Goal: Task Accomplishment & Management: Use online tool/utility

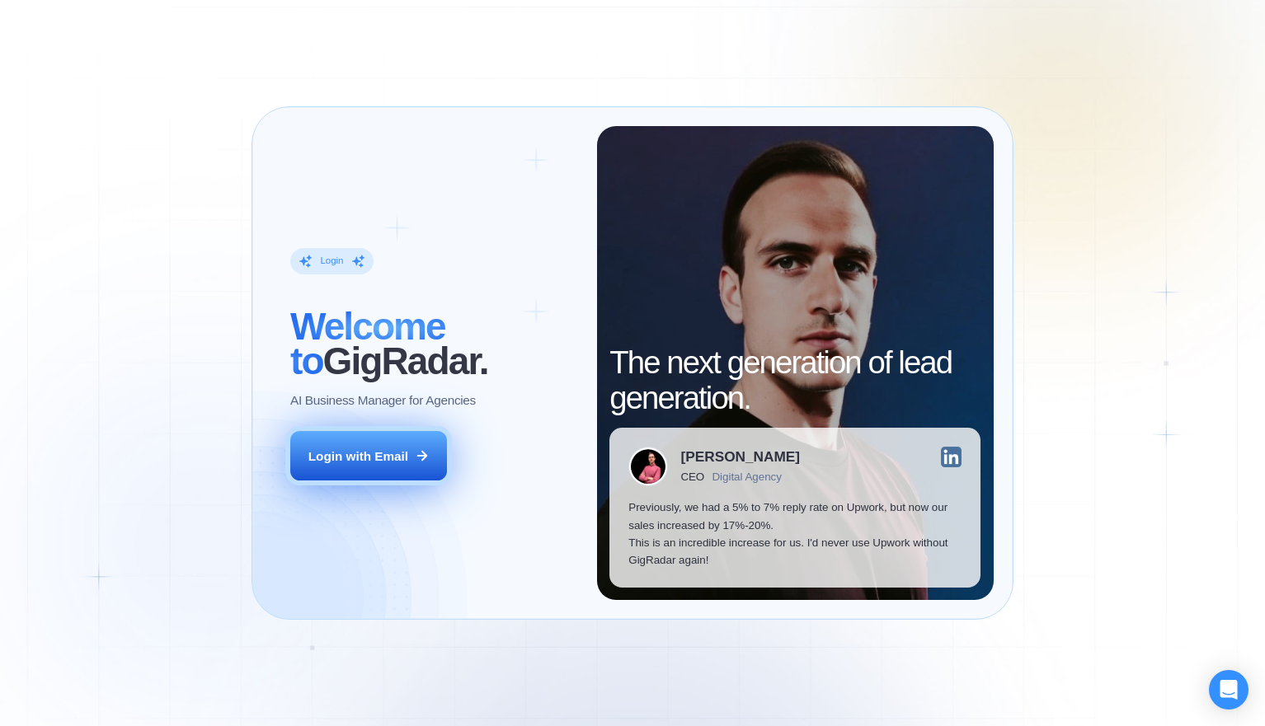
click at [417, 468] on button "Login with Email" at bounding box center [368, 455] width 157 height 49
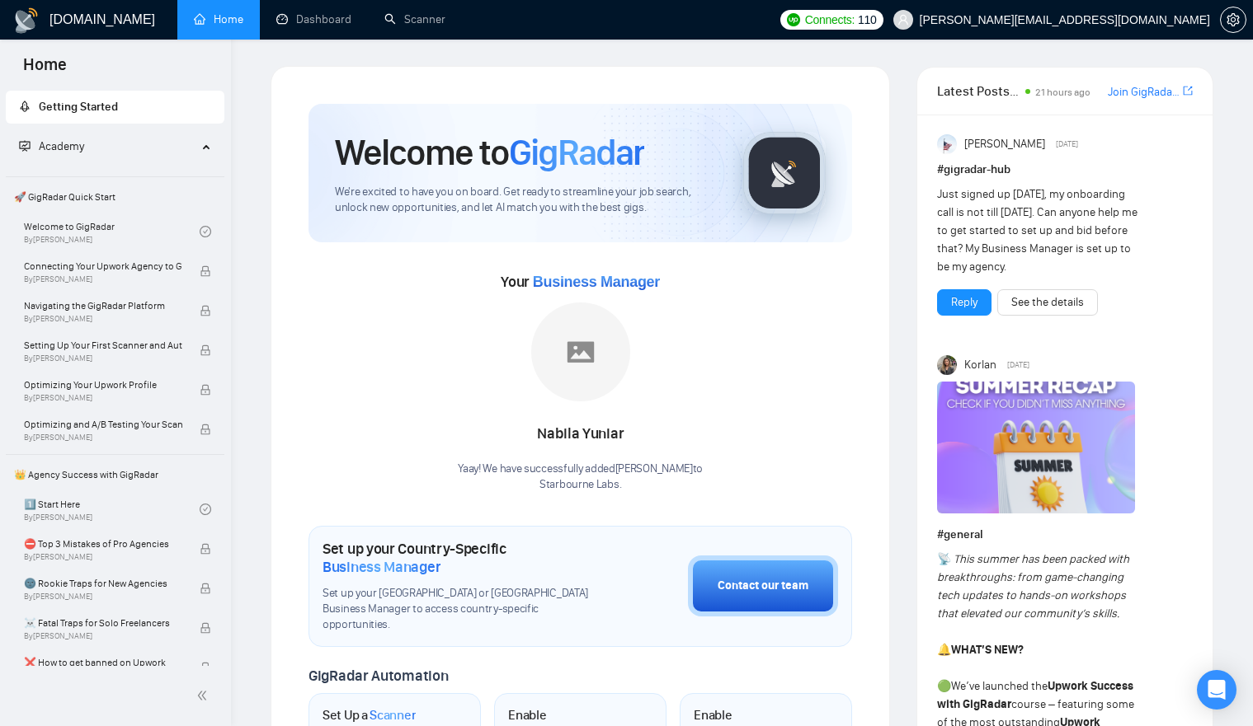
click at [294, 21] on link "Dashboard" at bounding box center [313, 19] width 75 height 14
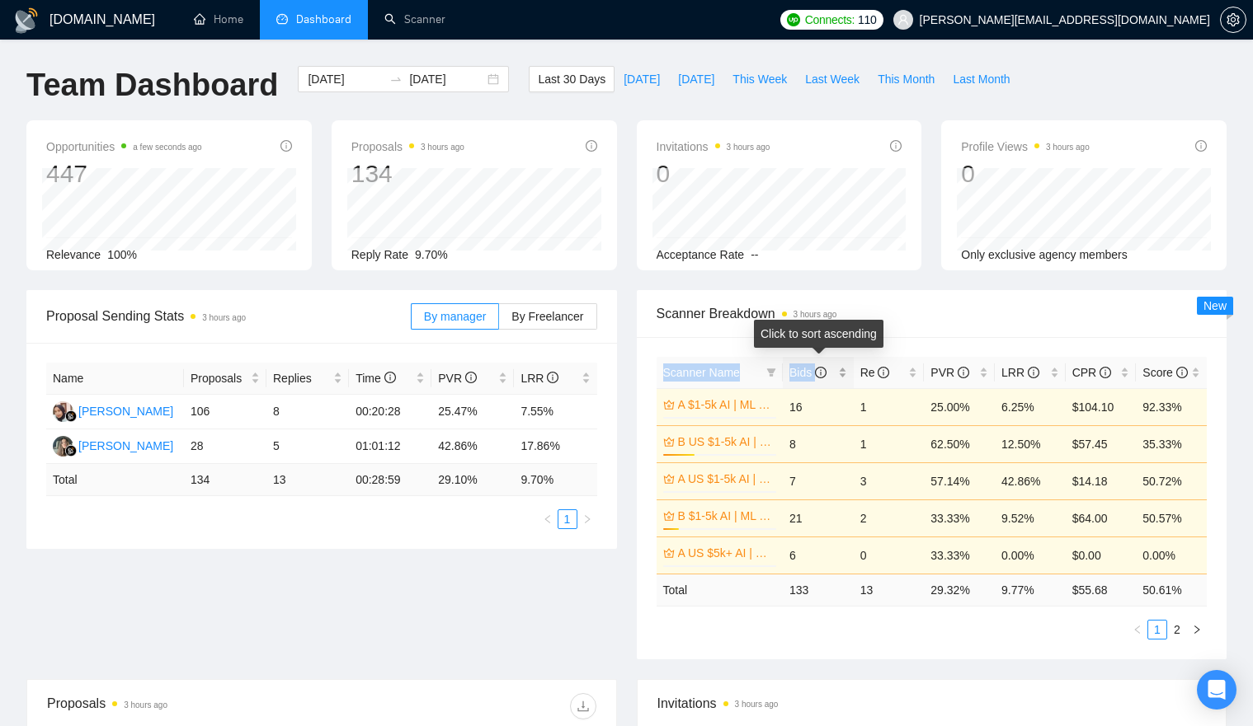
drag, startPoint x: 782, startPoint y: 378, endPoint x: 816, endPoint y: 381, distance: 34.8
click at [816, 381] on tr "Scanner Name Bids Re PVR LRR CPR Score" at bounding box center [931, 373] width 551 height 32
drag, startPoint x: 783, startPoint y: 370, endPoint x: 820, endPoint y: 372, distance: 36.3
click at [820, 372] on div "Bids" at bounding box center [818, 373] width 58 height 18
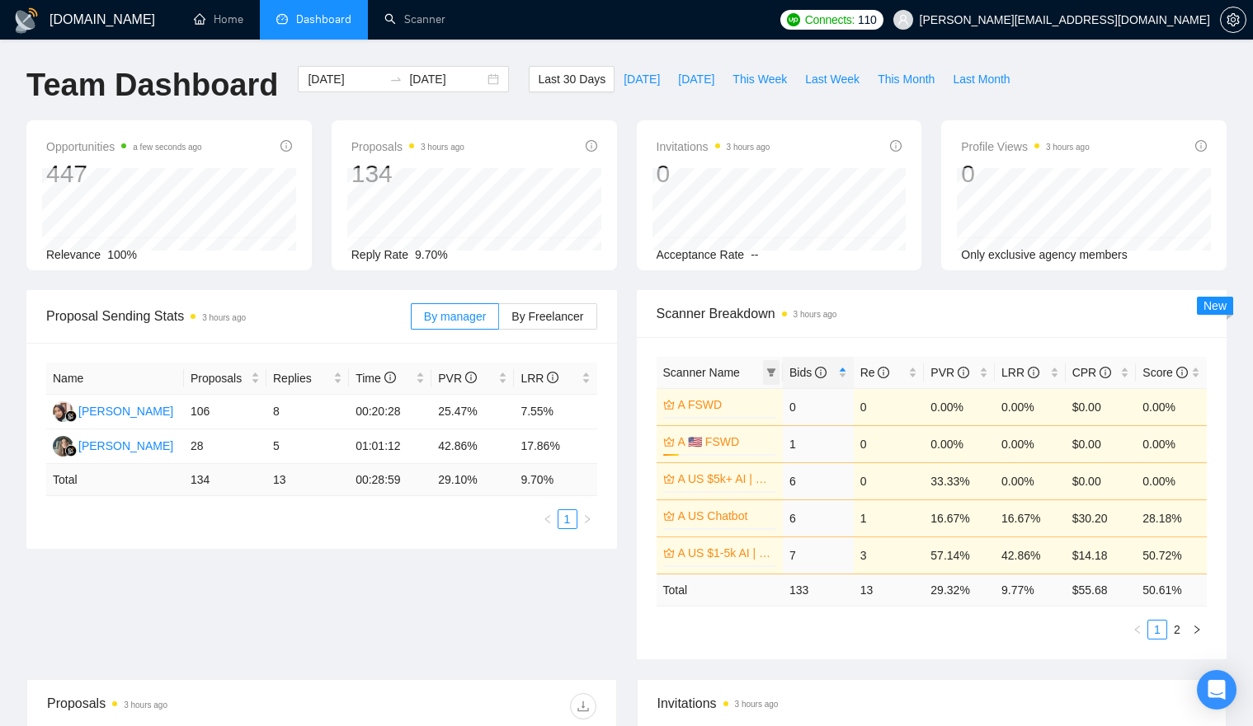
click at [778, 372] on span at bounding box center [771, 372] width 16 height 25
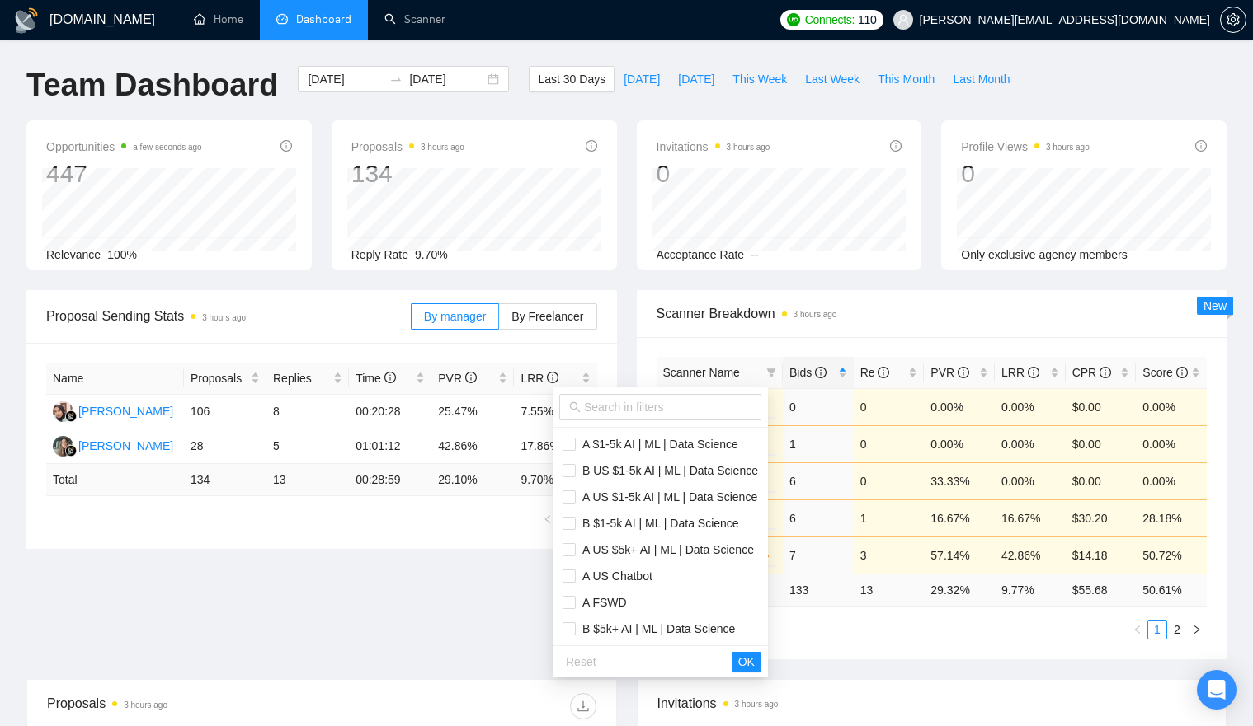
click at [468, 608] on div "Proposal Sending Stats 3 hours ago By manager By Freelancer Name Proposals Repl…" at bounding box center [626, 484] width 1220 height 389
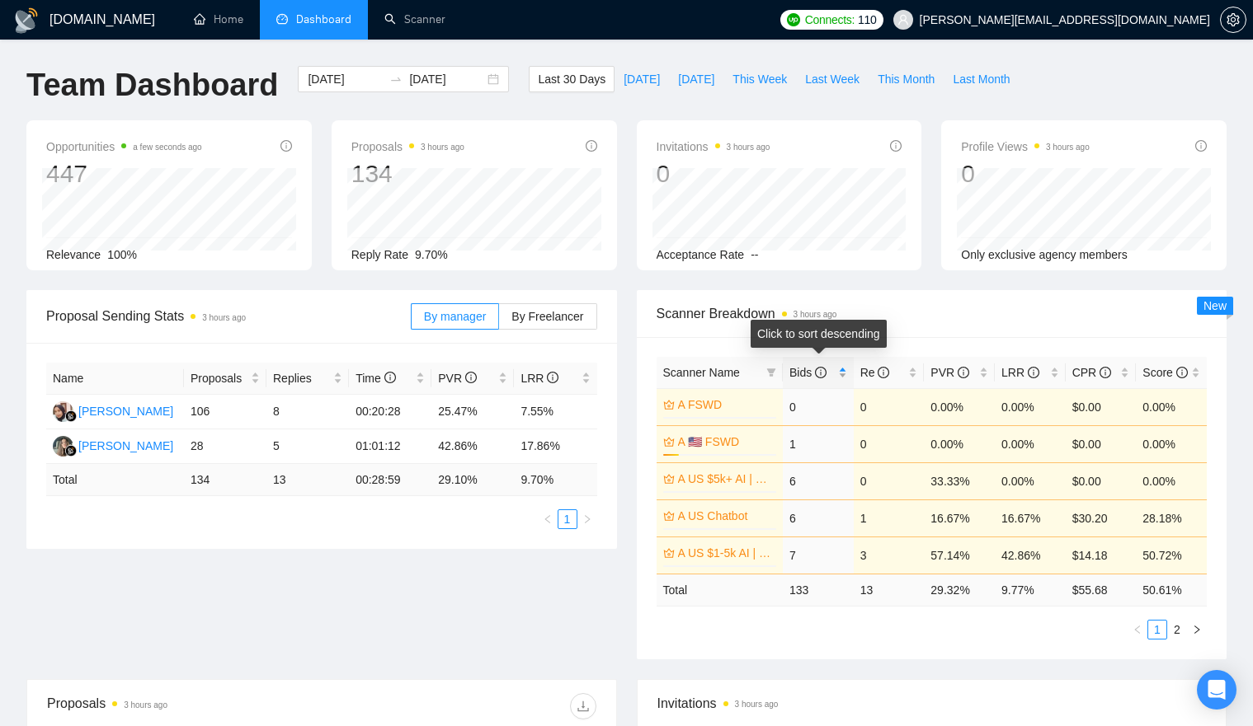
click at [798, 375] on span "Bids" at bounding box center [807, 372] width 37 height 13
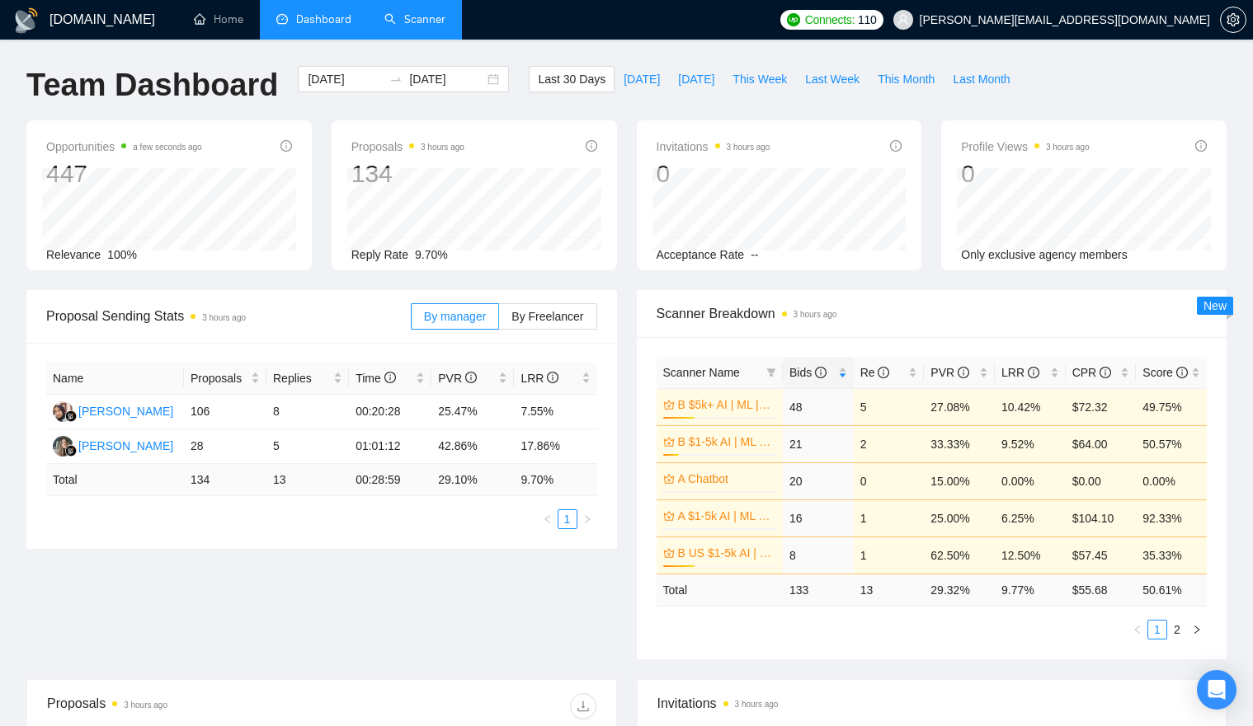
click at [416, 22] on link "Scanner" at bounding box center [414, 19] width 61 height 14
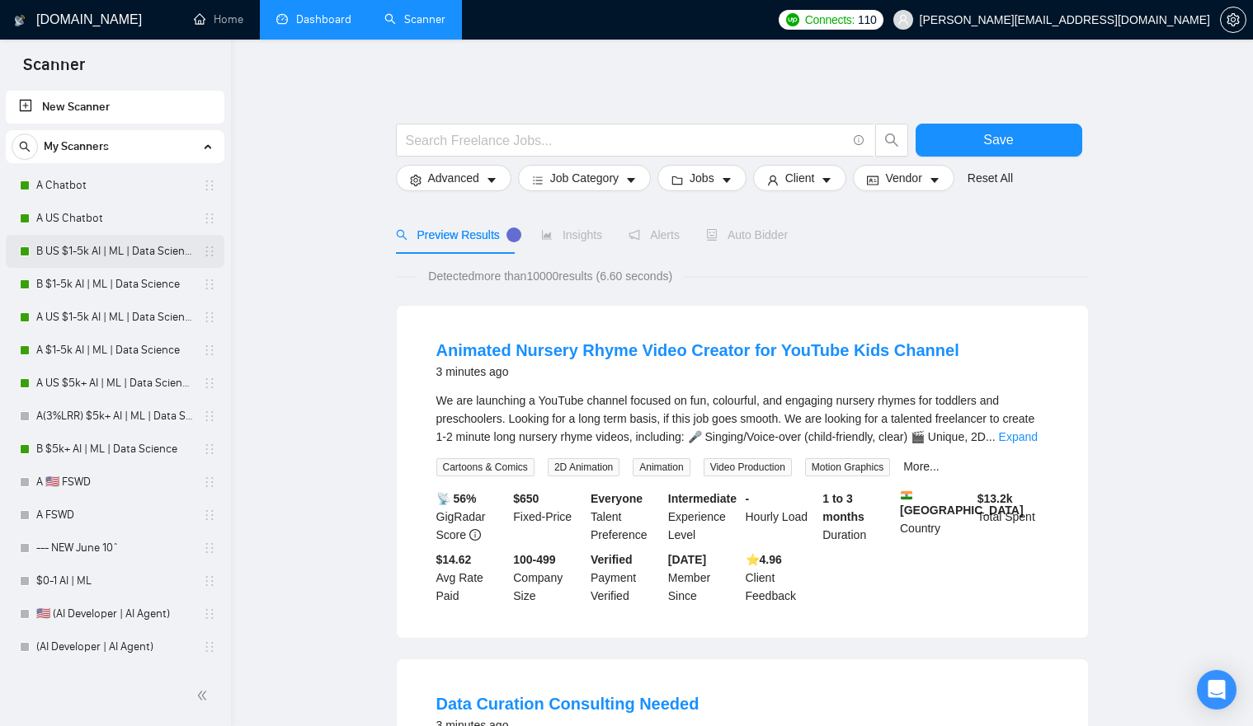
click at [86, 252] on link "B US $1-5k AI | ML | Data Science" at bounding box center [114, 251] width 157 height 33
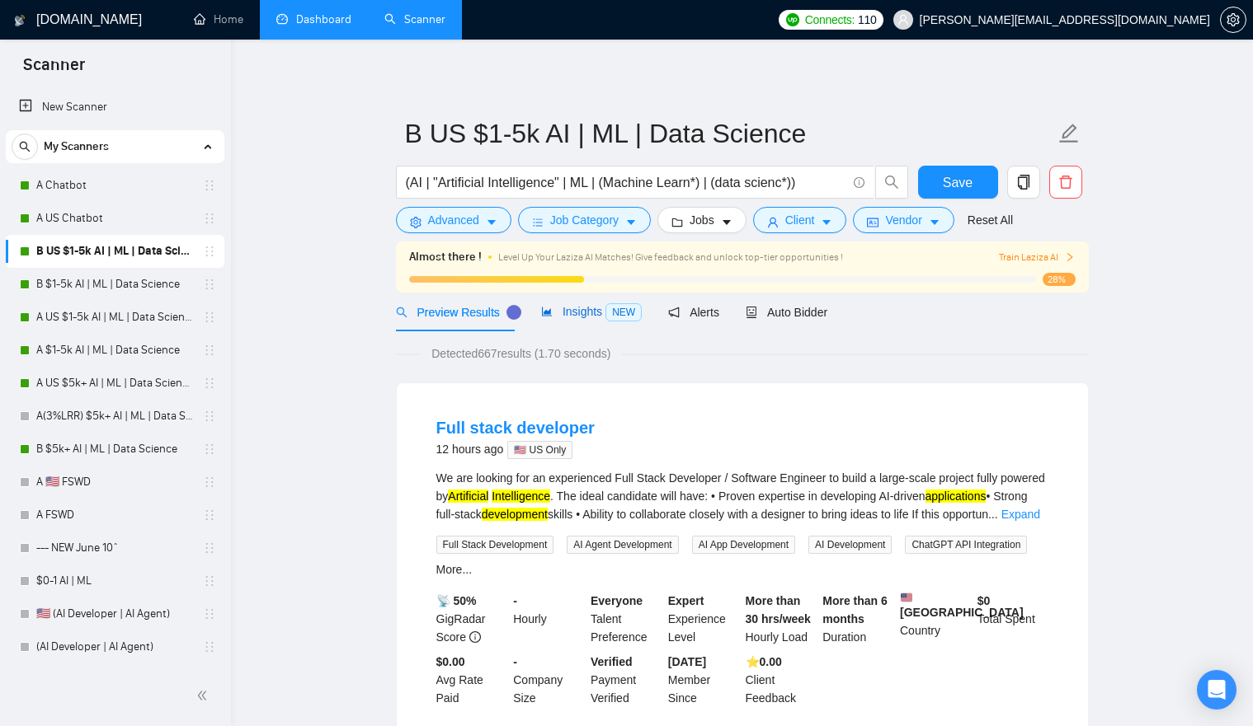
click at [576, 314] on span "Insights NEW" at bounding box center [591, 311] width 101 height 13
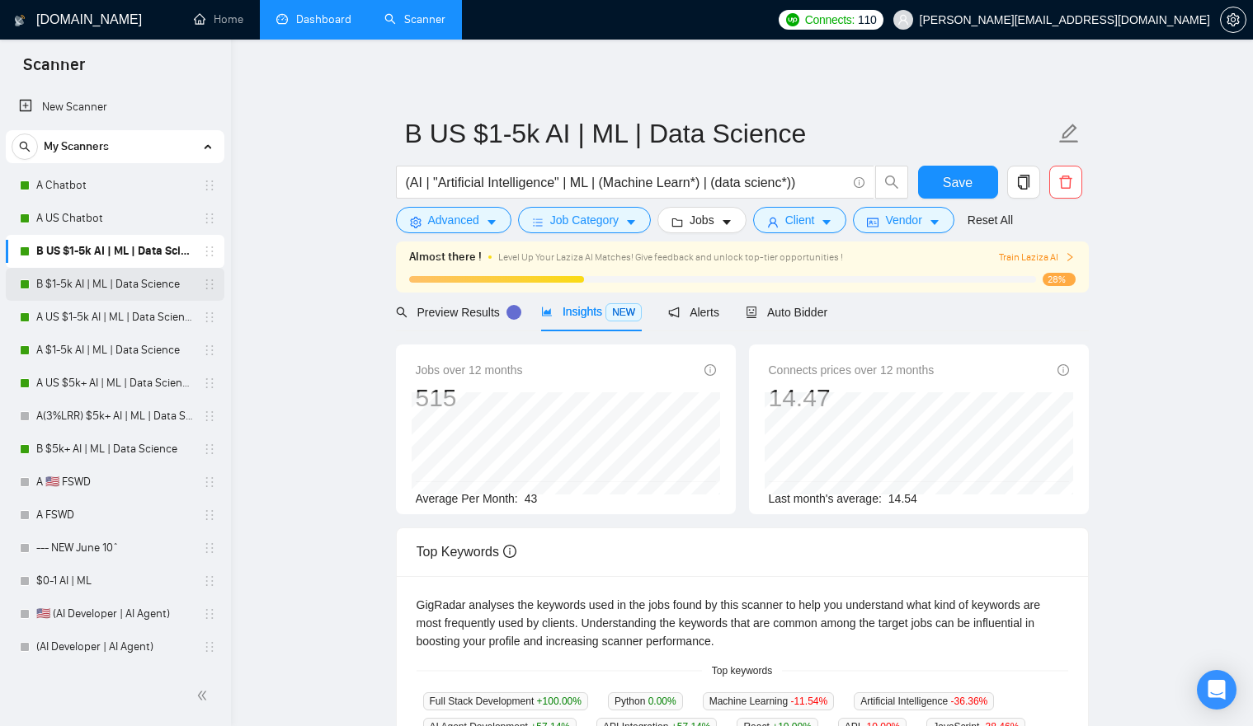
click at [116, 286] on link "B $1-5k AI | ML | Data Science" at bounding box center [114, 284] width 157 height 33
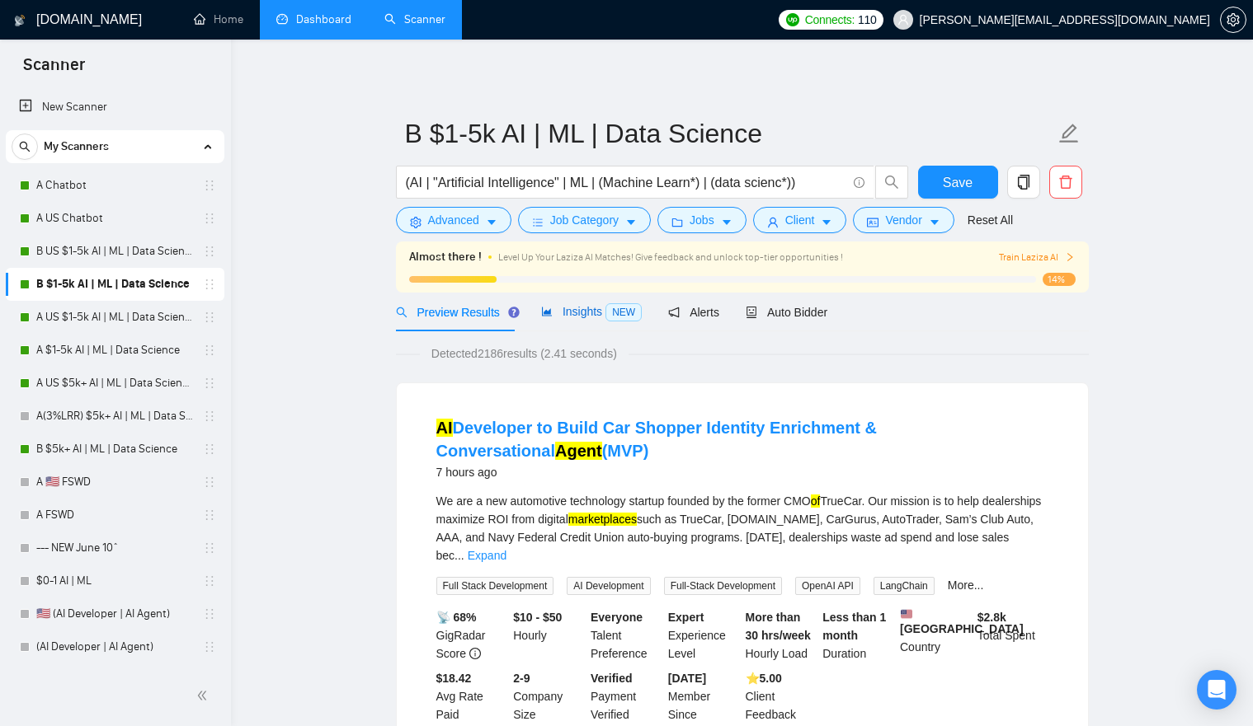
click at [581, 313] on span "Insights NEW" at bounding box center [591, 311] width 101 height 13
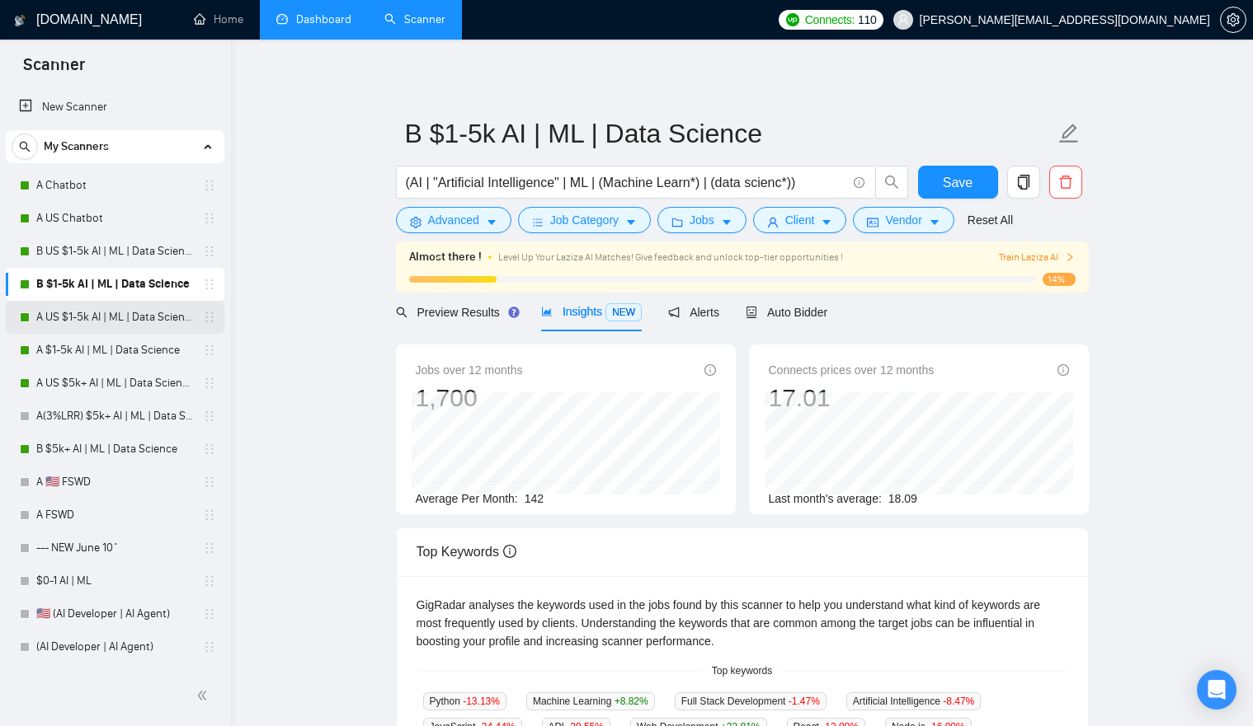
click at [77, 320] on link "A US $1-5k AI | ML | Data Science" at bounding box center [114, 317] width 157 height 33
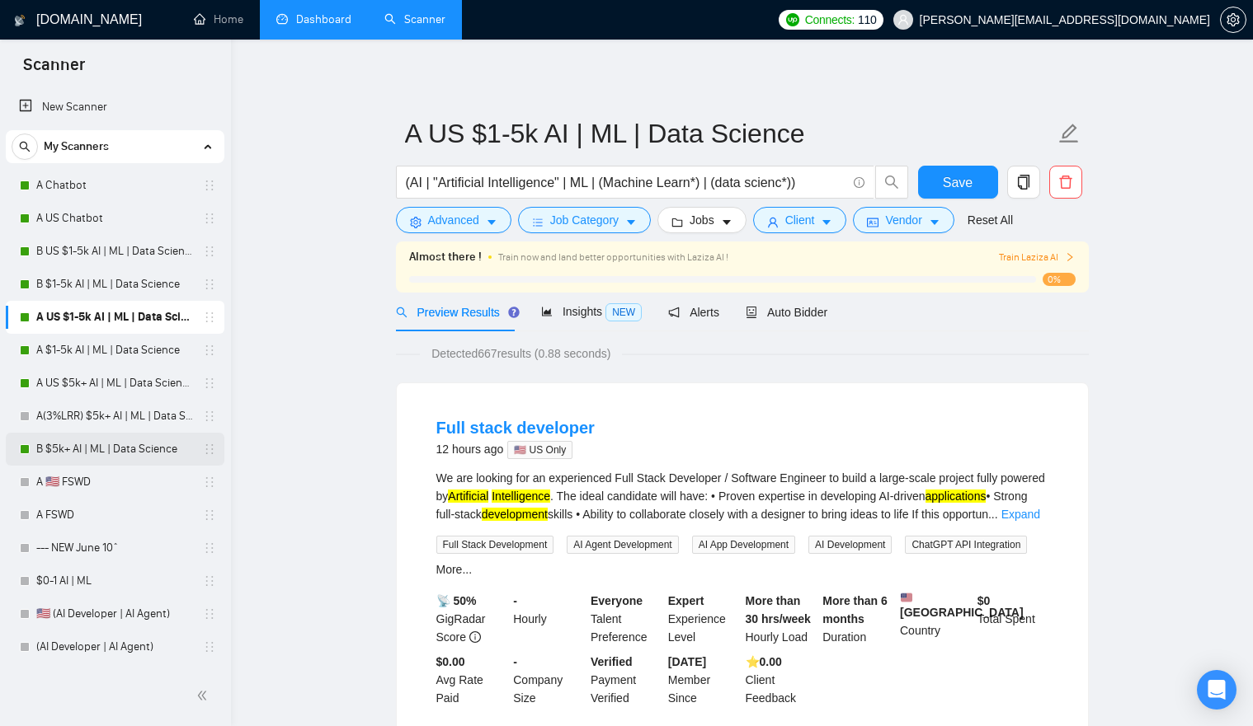
click at [93, 448] on link "B $5k+ AI | ML | Data Science" at bounding box center [114, 449] width 157 height 33
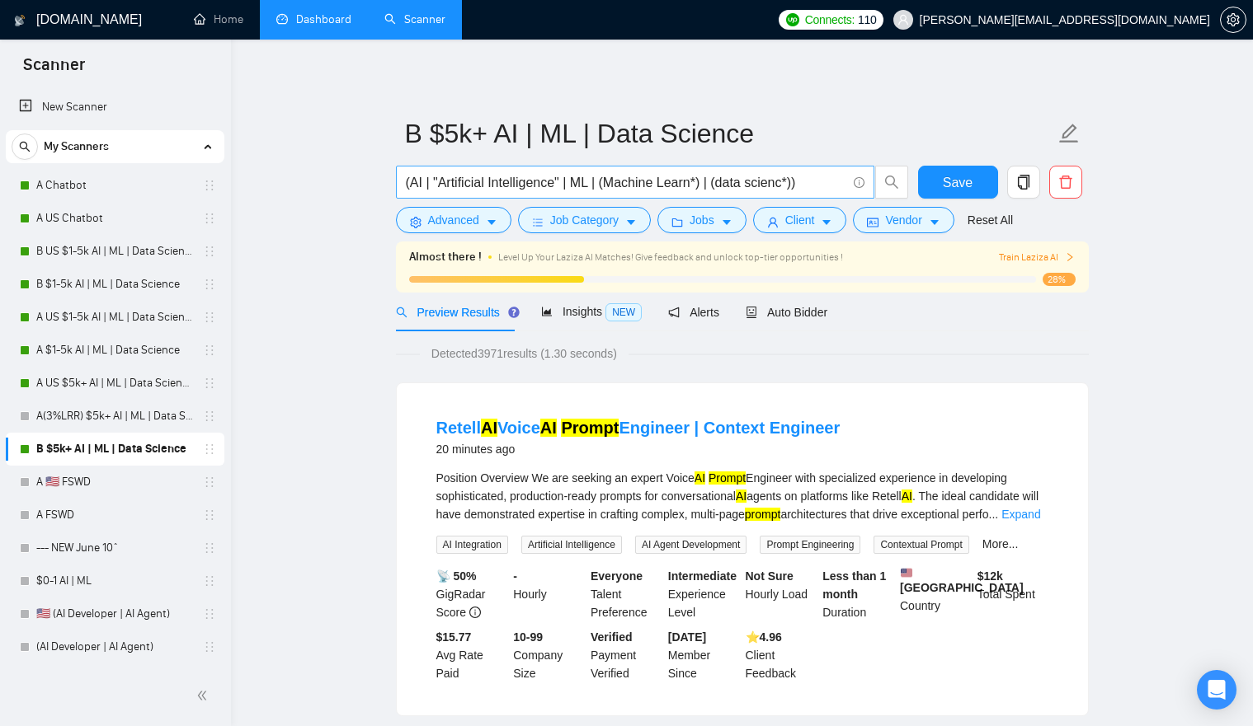
click at [715, 186] on input "(AI | "Artificial Intelligence" | ML | (Machine Learn*) | (data scienc*))" at bounding box center [626, 182] width 440 height 21
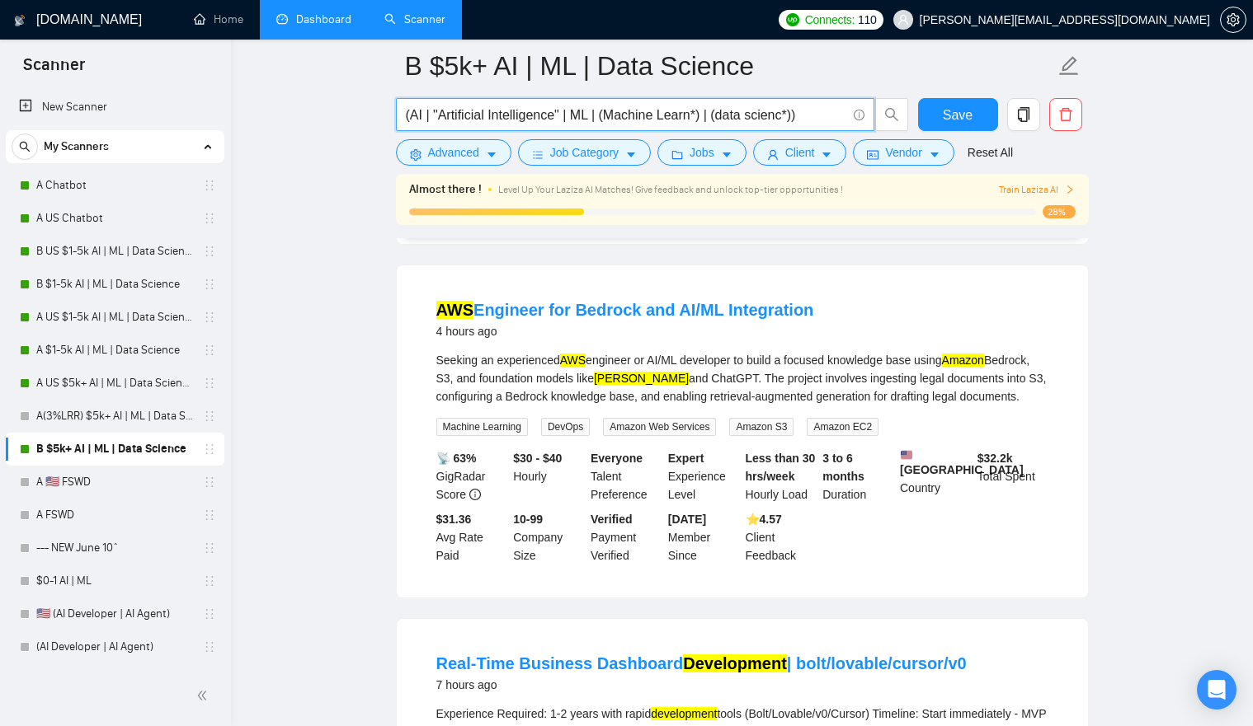
scroll to position [198, 0]
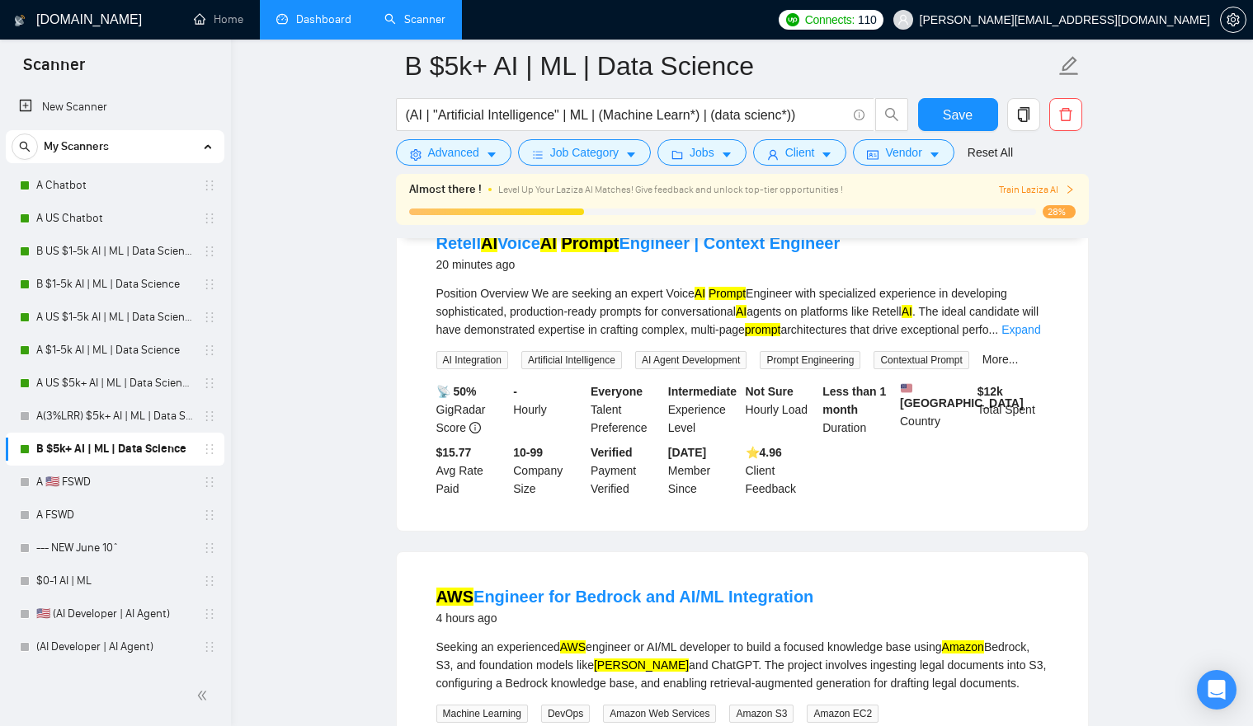
click at [769, 21] on ul "Home Dashboard Scanner" at bounding box center [471, 20] width 598 height 40
